Goal: Task Accomplishment & Management: Use online tool/utility

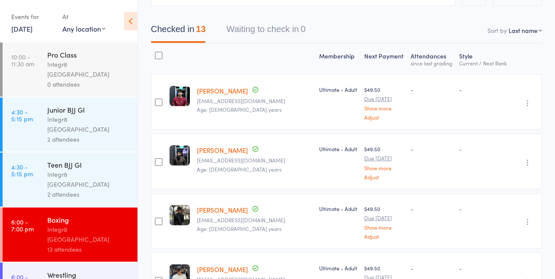
click at [33, 29] on link "16 Sep, 2025" at bounding box center [21, 29] width 21 height 10
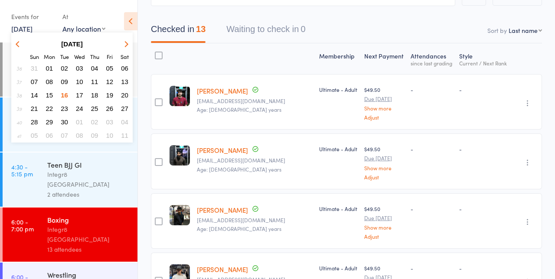
click at [80, 95] on span "17" at bounding box center [79, 94] width 7 height 7
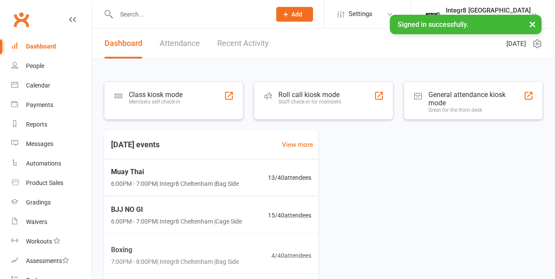
click at [326, 99] on div "Staff check-in for members" at bounding box center [309, 102] width 63 height 6
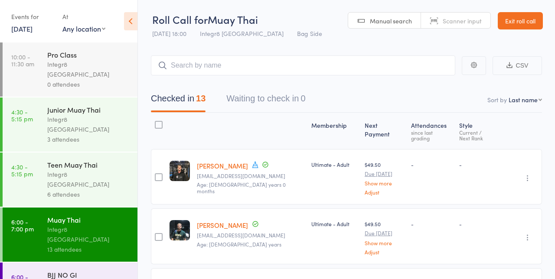
click at [88, 215] on div "Muay Thai" at bounding box center [88, 220] width 83 height 10
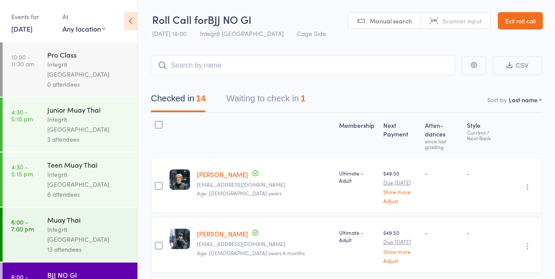
click at [92, 79] on div "0 attendees" at bounding box center [88, 84] width 83 height 10
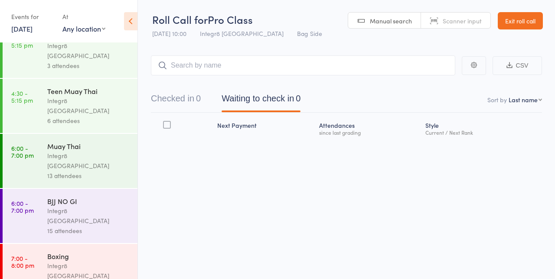
scroll to position [72, 0]
click at [93, 143] on div "Muay Thai" at bounding box center [88, 148] width 83 height 10
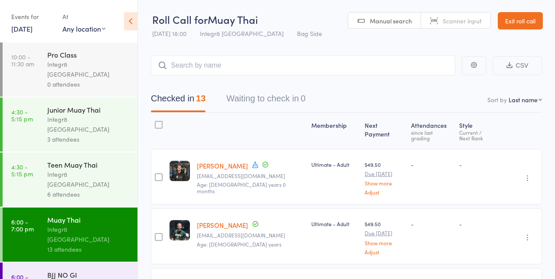
click at [435, 99] on nav "Checked in 13 Waiting to check in 0" at bounding box center [346, 100] width 412 height 23
click at [454, 85] on div "Checked in 13 Waiting to check in 0" at bounding box center [346, 93] width 391 height 37
